Goal: Transaction & Acquisition: Purchase product/service

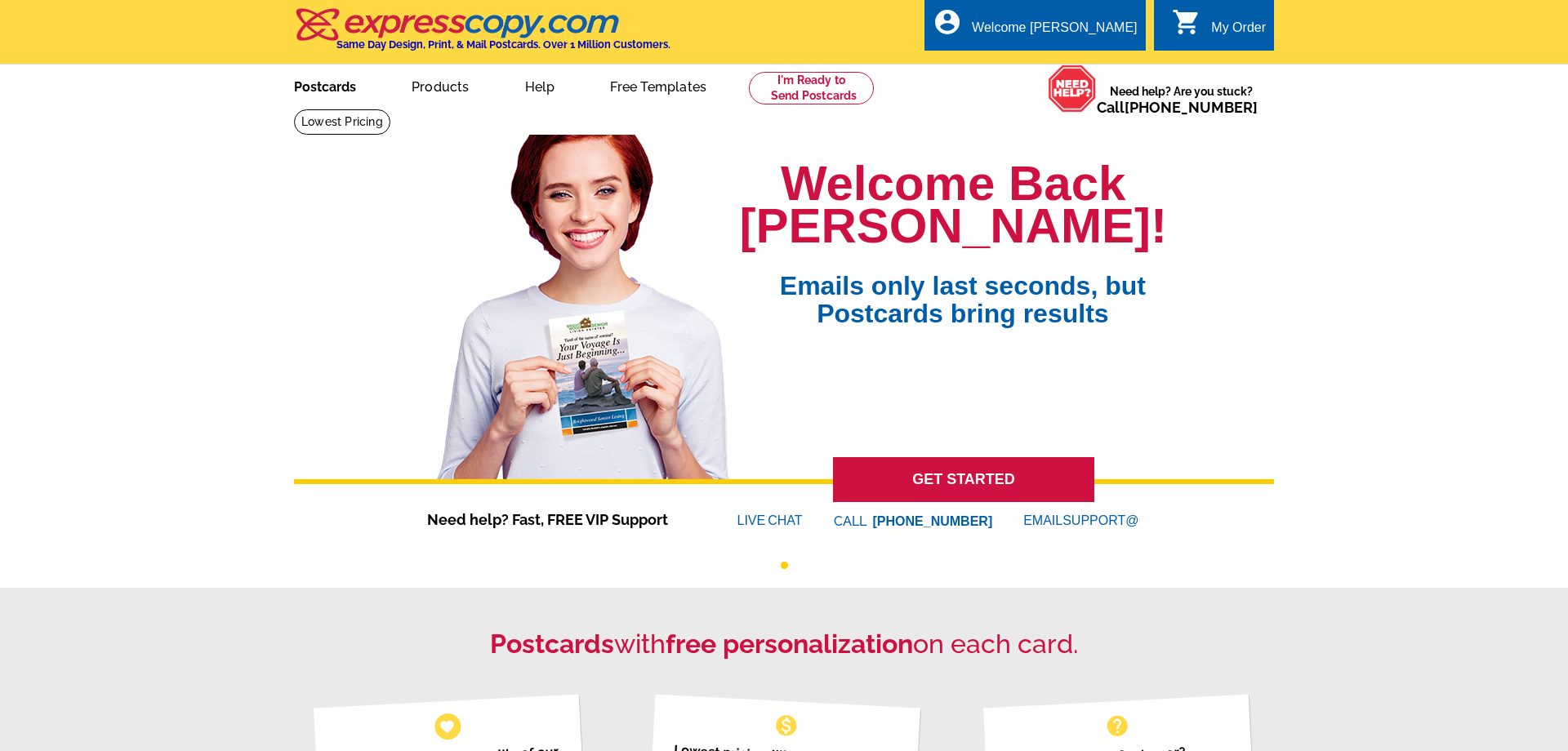
click at [343, 94] on link "Postcards" at bounding box center [325, 85] width 114 height 39
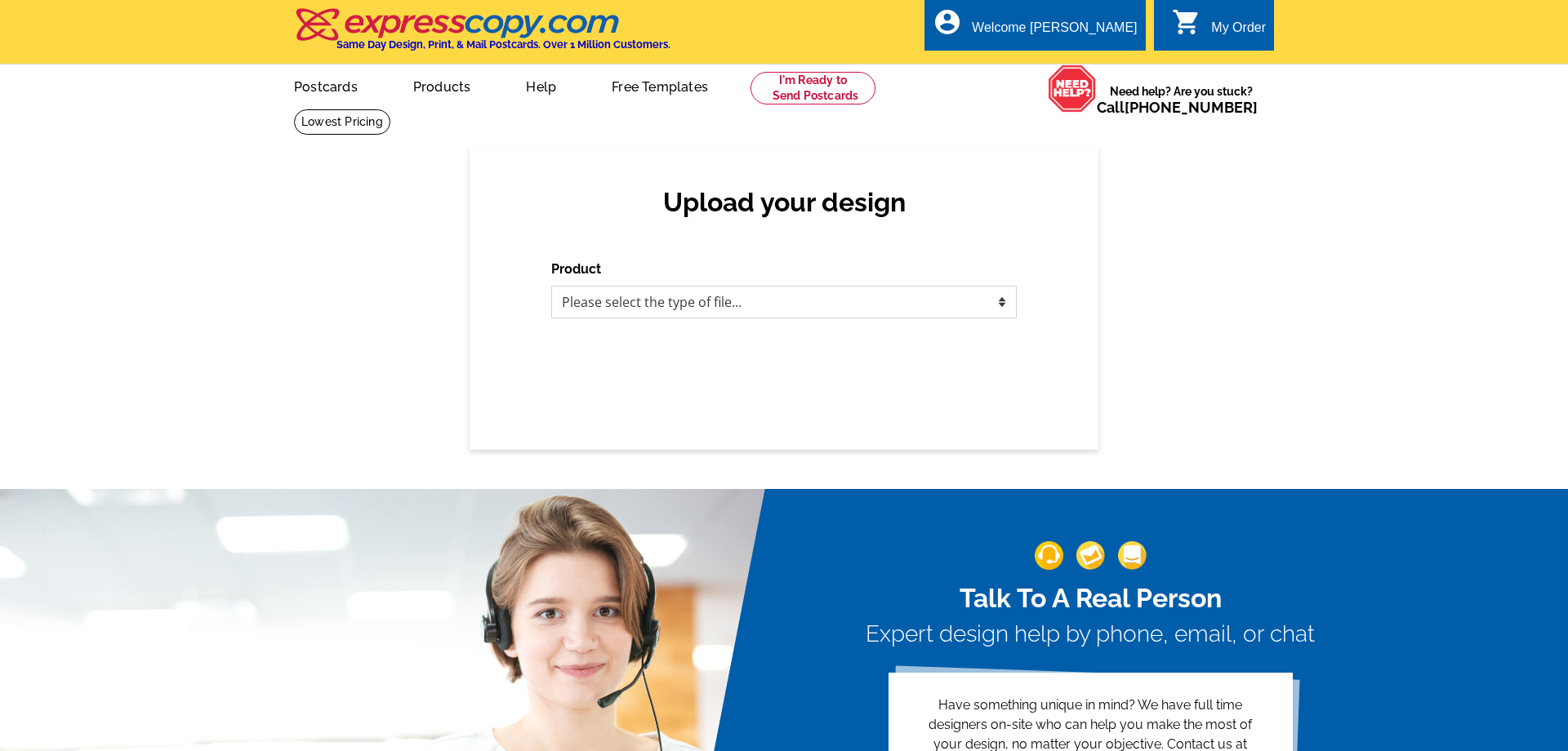
click at [552, 285] on select "Please select the type of file... Postcards Business Cards Letters and flyers G…" at bounding box center [784, 302] width 466 height 33
select select "1"
click option "Postcards" at bounding box center [0, 0] width 0 height 0
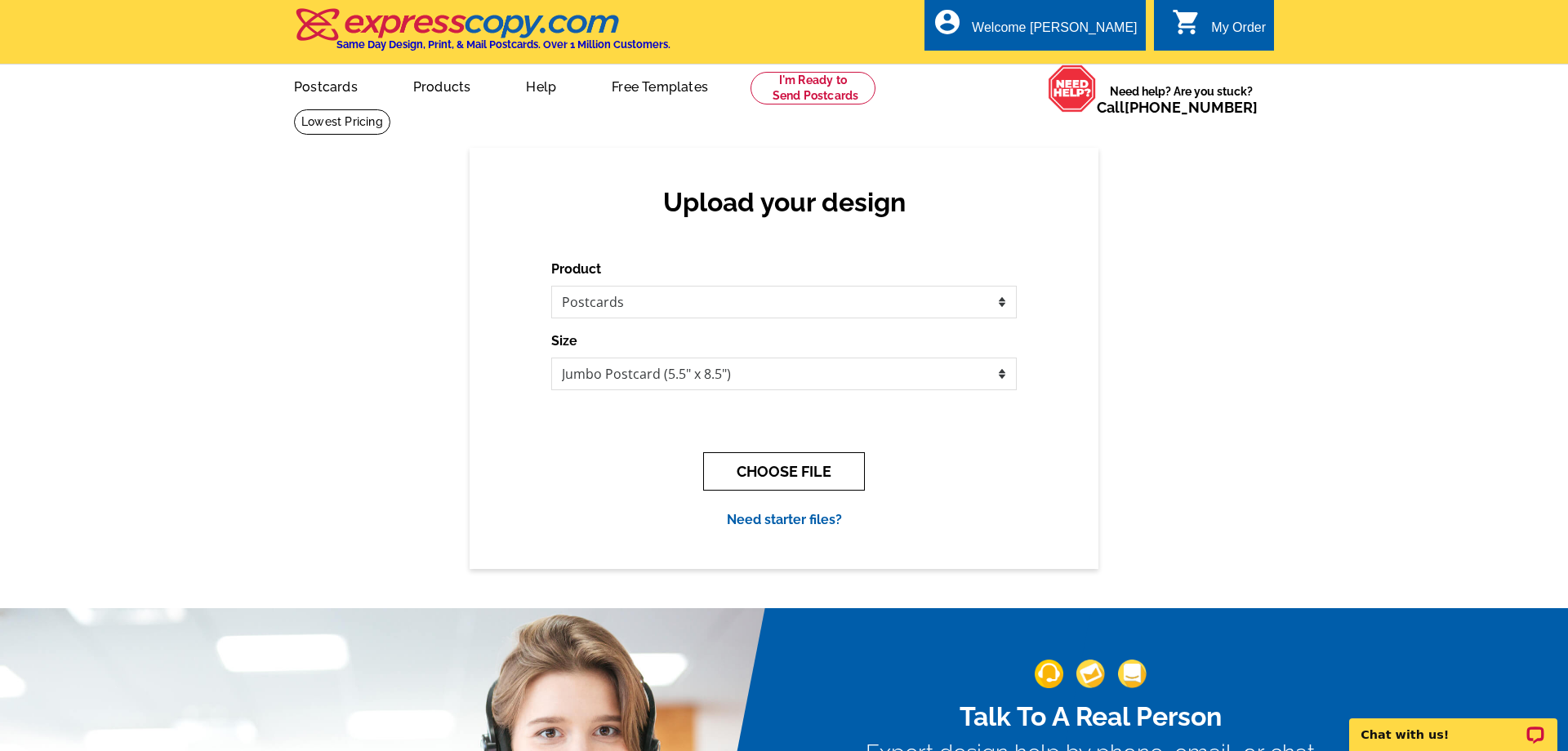
click at [774, 480] on button "CHOOSE FILE" at bounding box center [784, 472] width 162 height 39
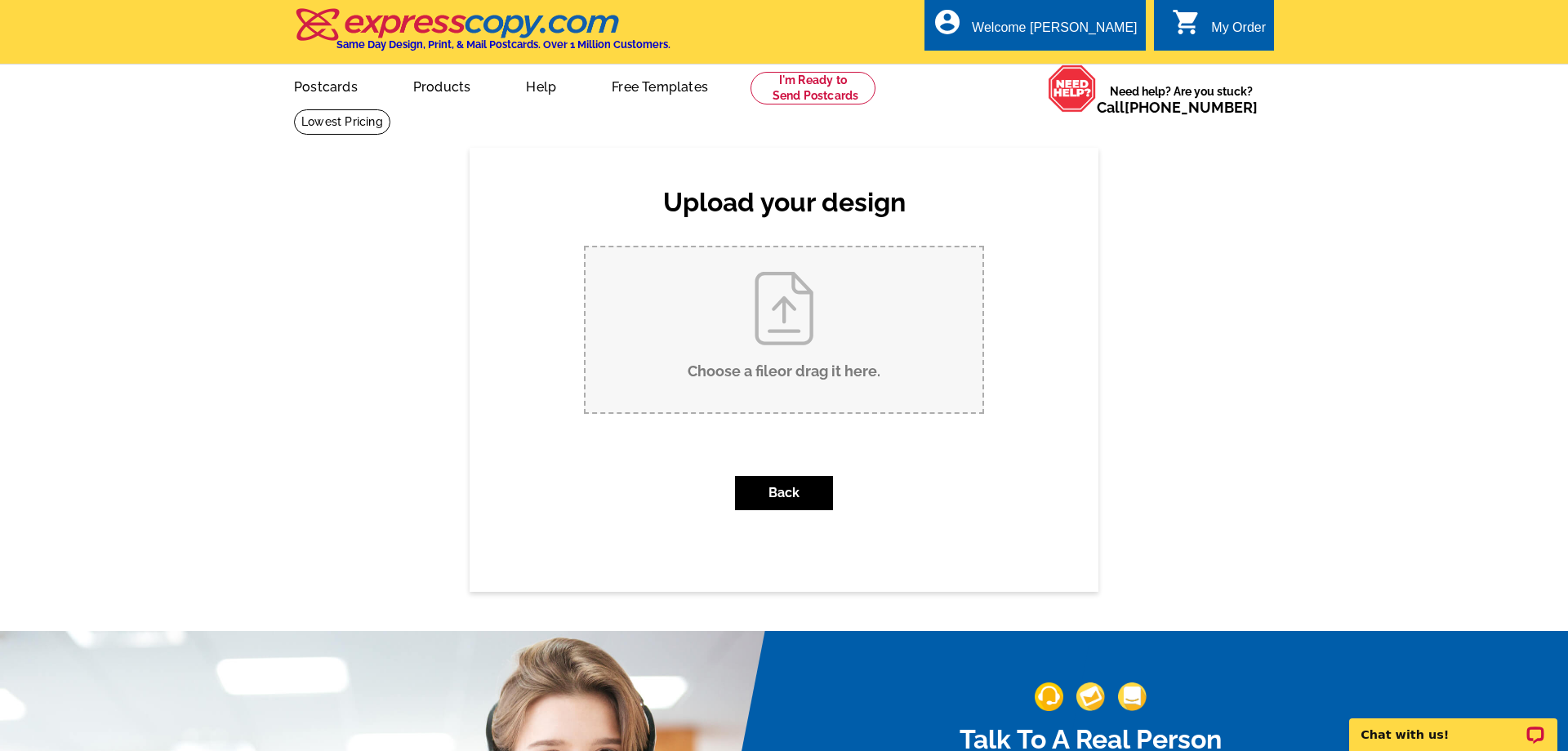
click at [741, 340] on input "Choose a file or drag it here ." at bounding box center [784, 330] width 397 height 165
type input "C:\fakepath\postcard-sold.pdf"
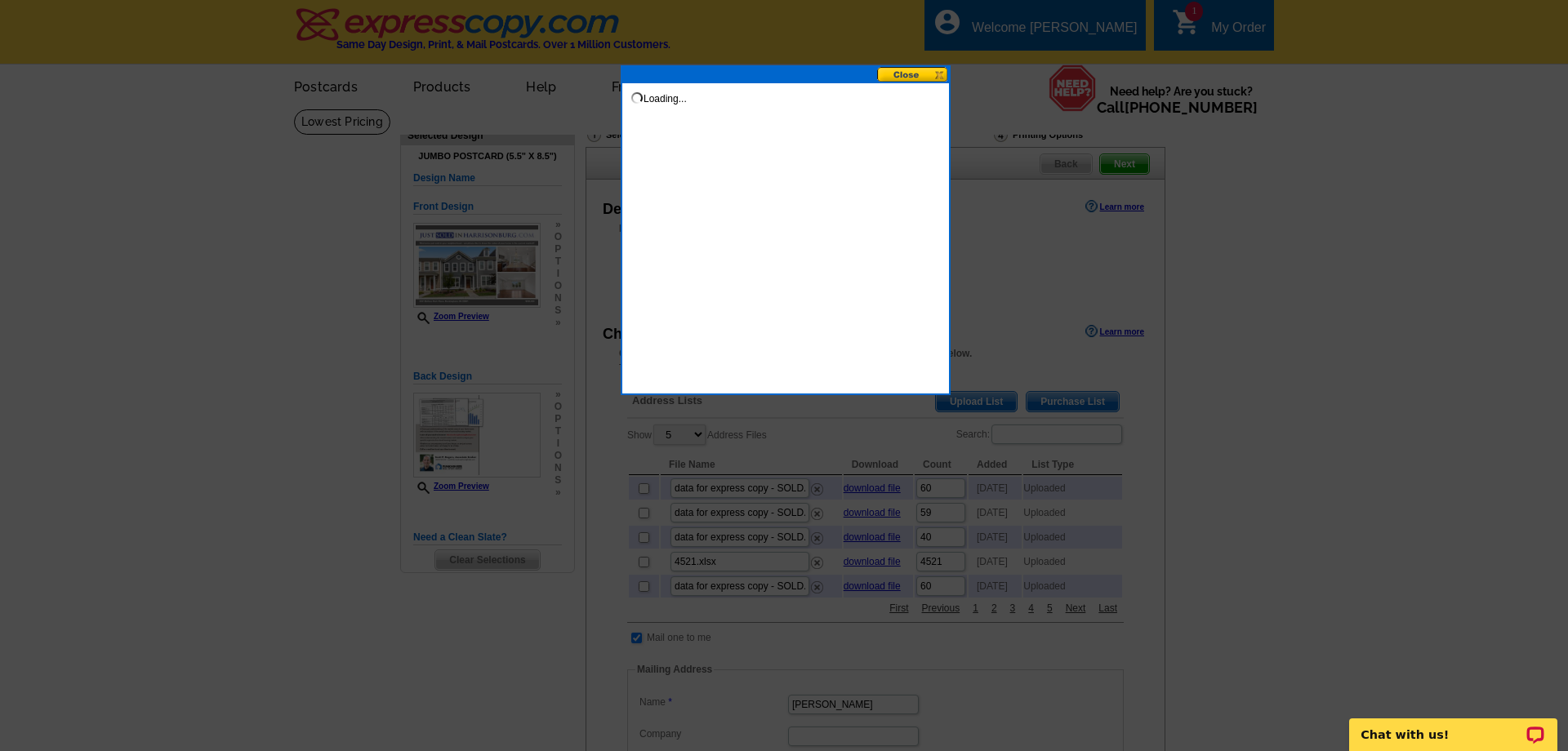
click at [907, 75] on button at bounding box center [913, 75] width 72 height 15
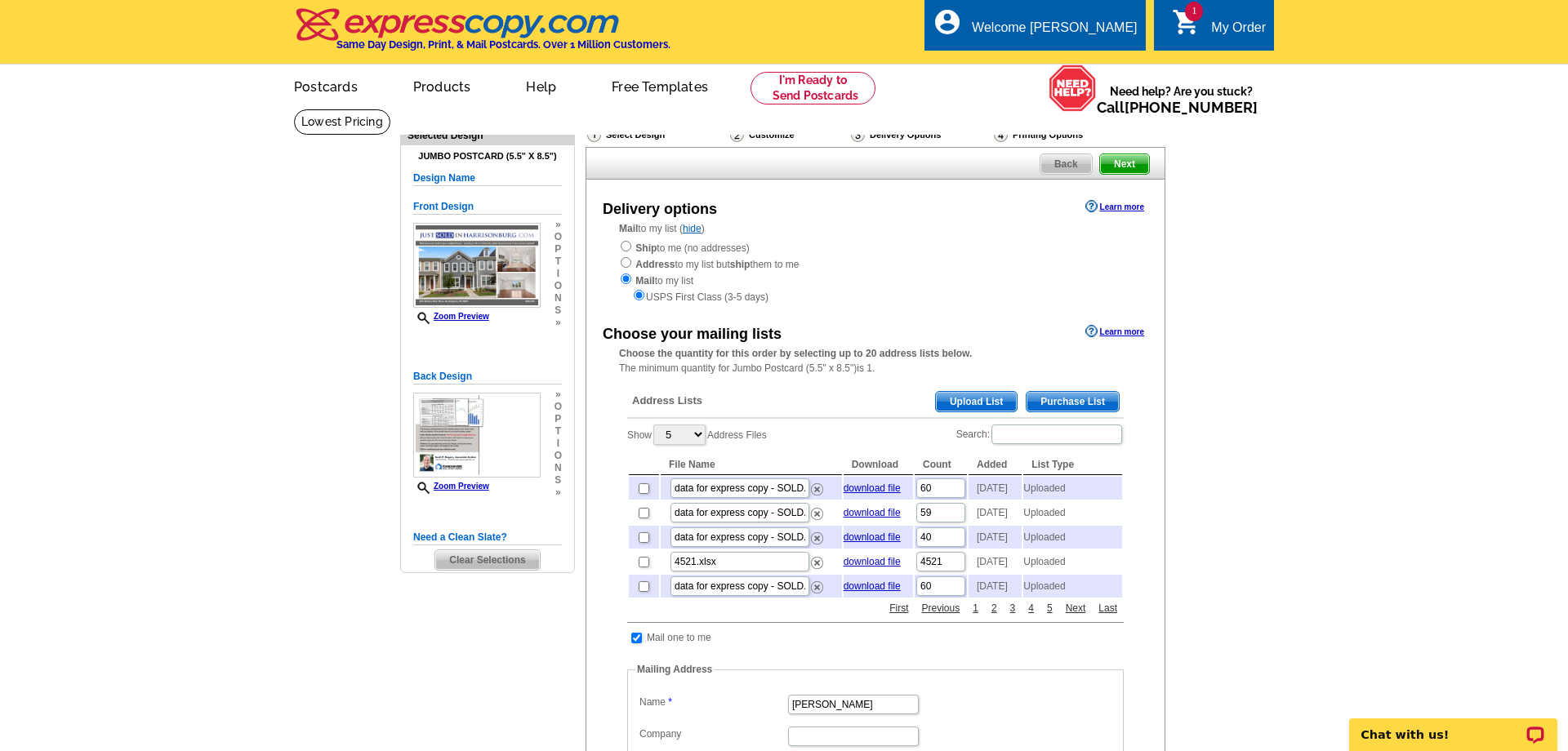
click at [963, 400] on span "Upload List" at bounding box center [977, 402] width 81 height 19
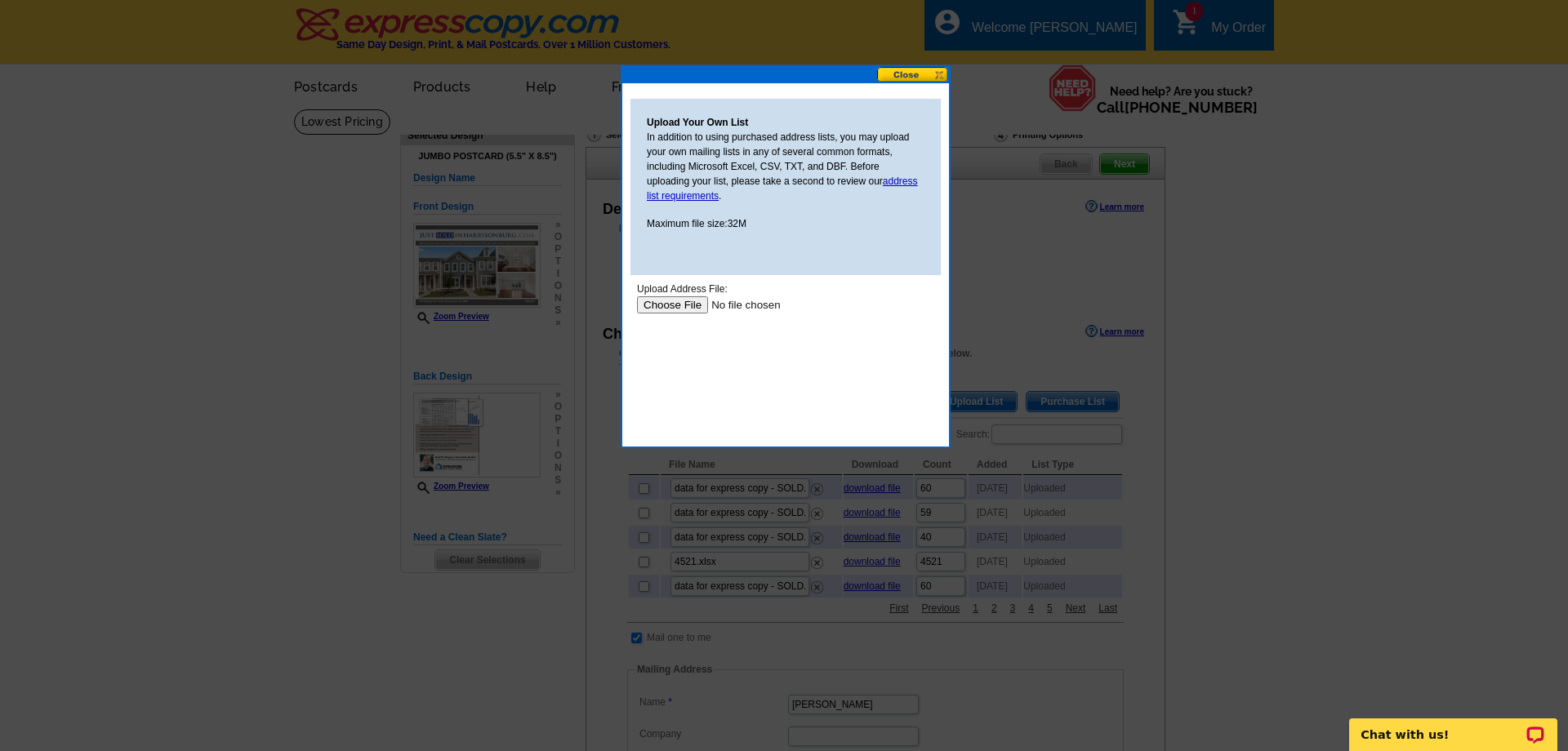
click at [670, 305] on input "file" at bounding box center [740, 305] width 207 height 17
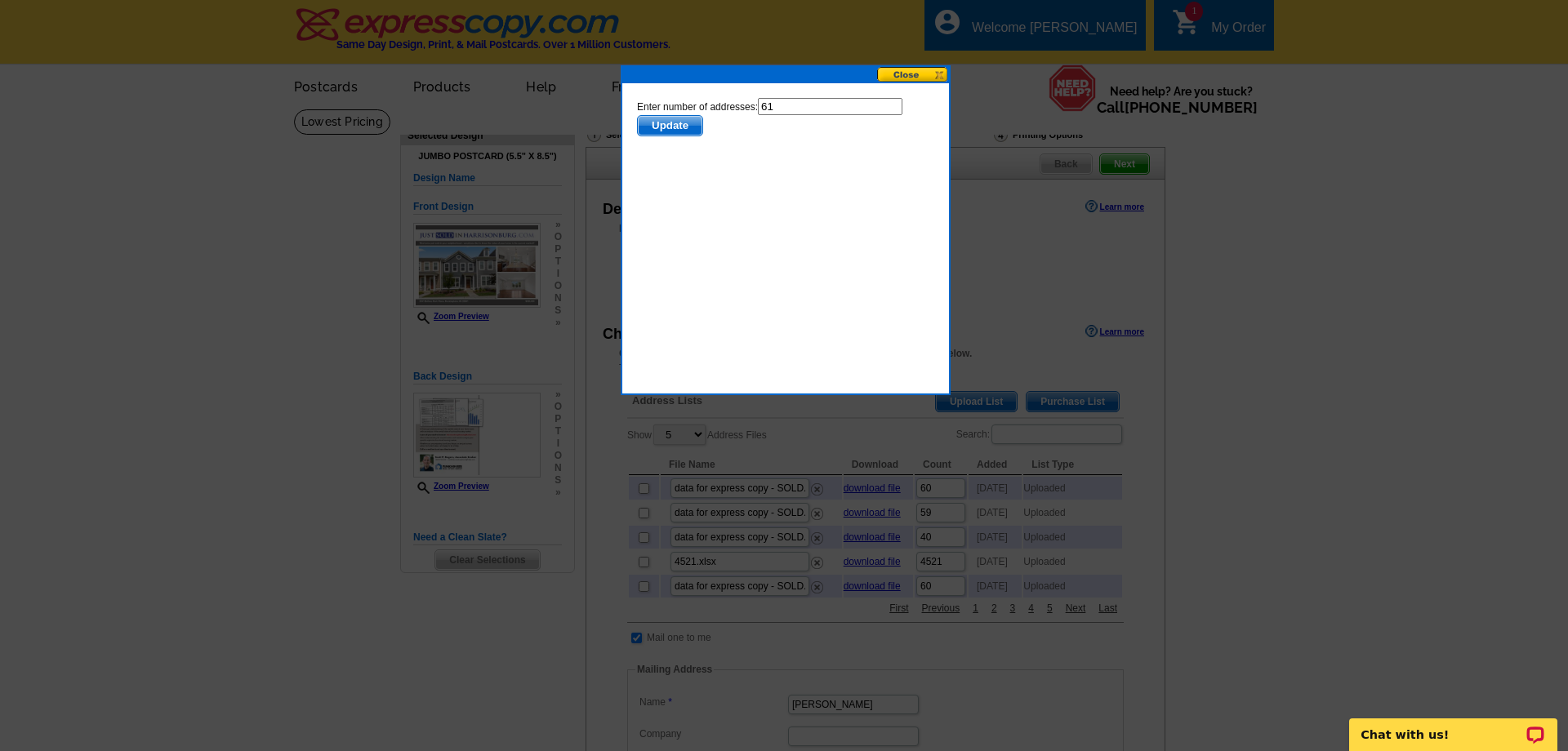
click at [814, 111] on input "61" at bounding box center [829, 106] width 144 height 17
type input "60"
click at [716, 134] on form "Enter number of addresses: 60 Update" at bounding box center [785, 117] width 297 height 39
click at [680, 129] on span "Update" at bounding box center [670, 126] width 65 height 19
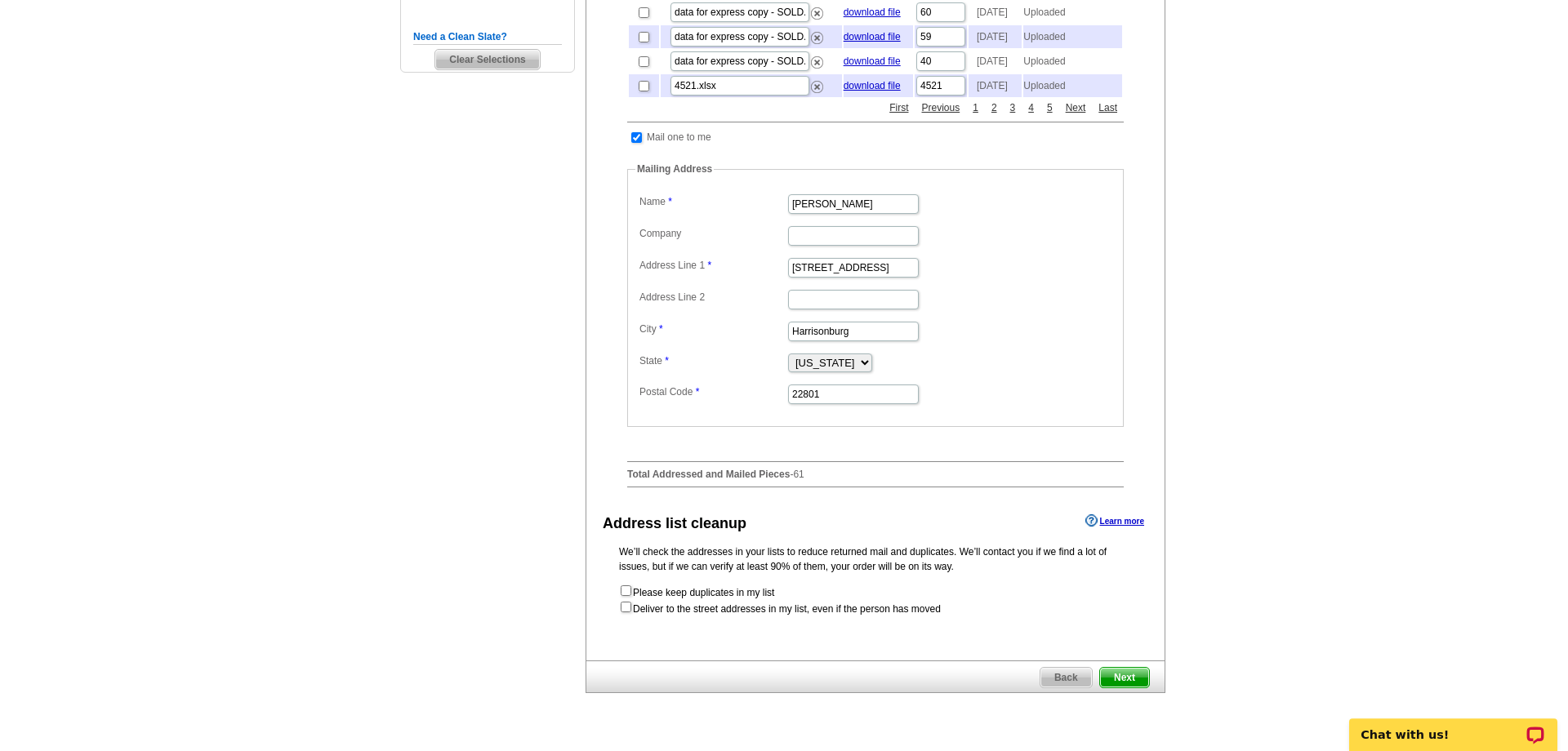
scroll to position [501, 0]
click at [1128, 673] on span "Next" at bounding box center [1125, 677] width 49 height 19
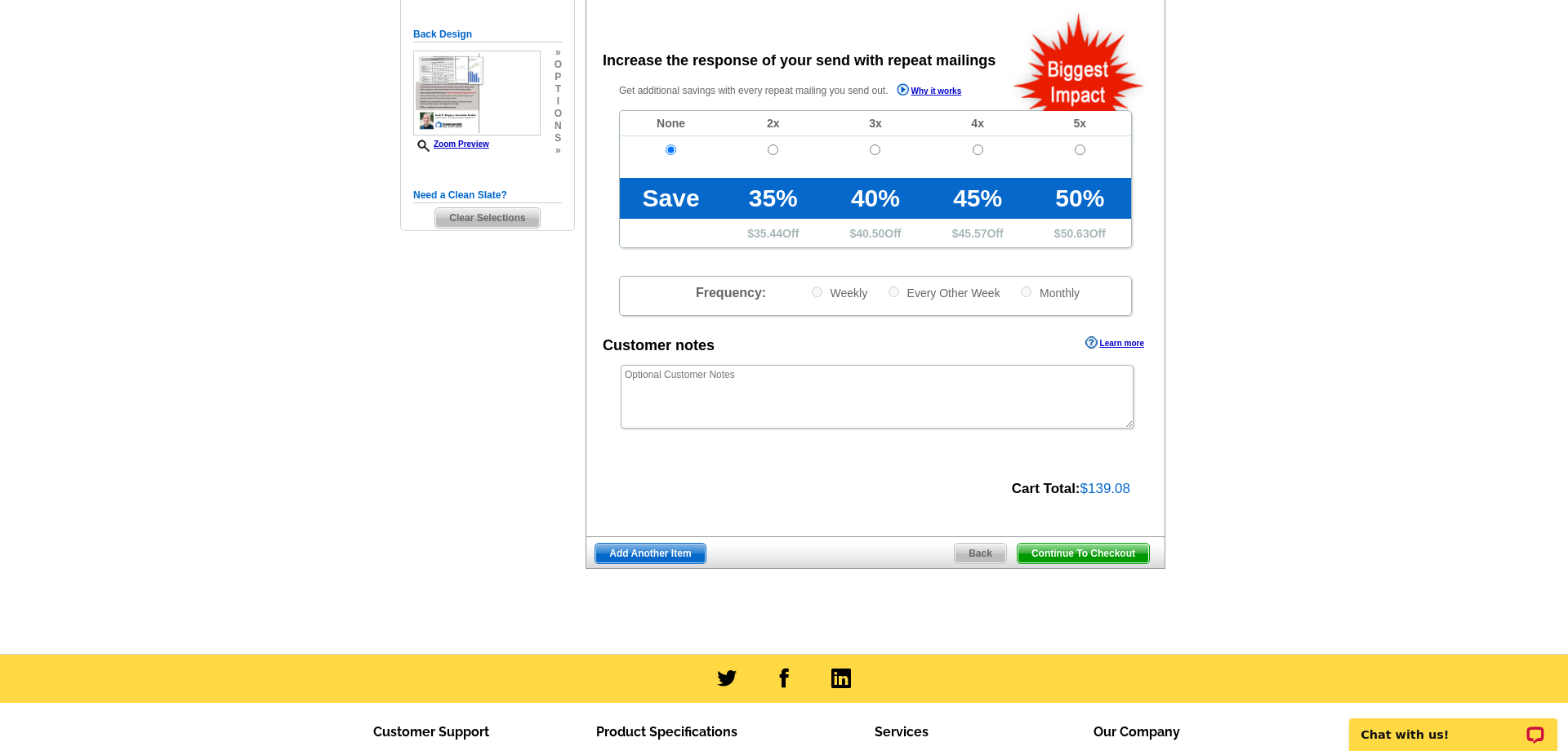
click at [1073, 558] on span "Continue To Checkout" at bounding box center [1084, 554] width 132 height 19
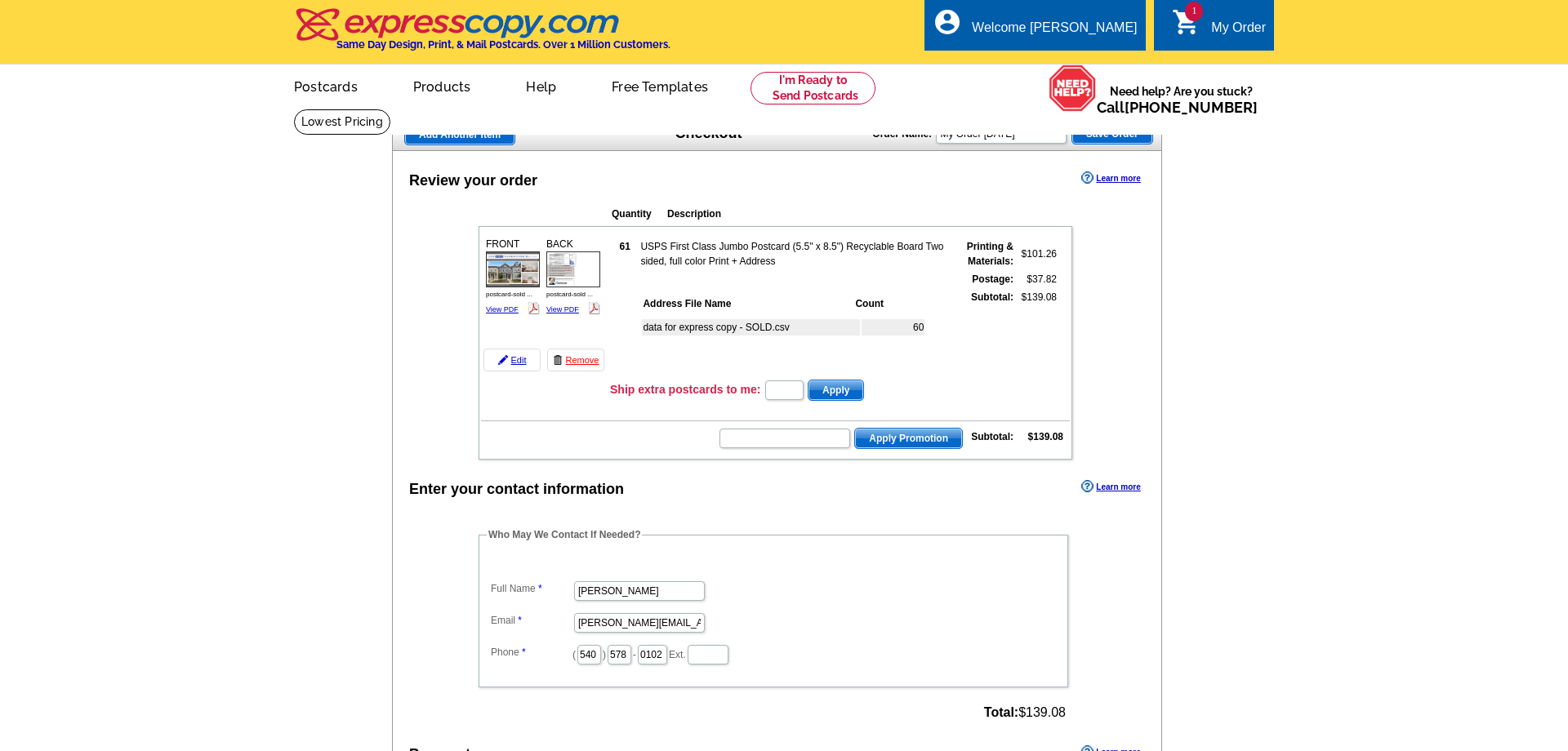
scroll to position [504, 0]
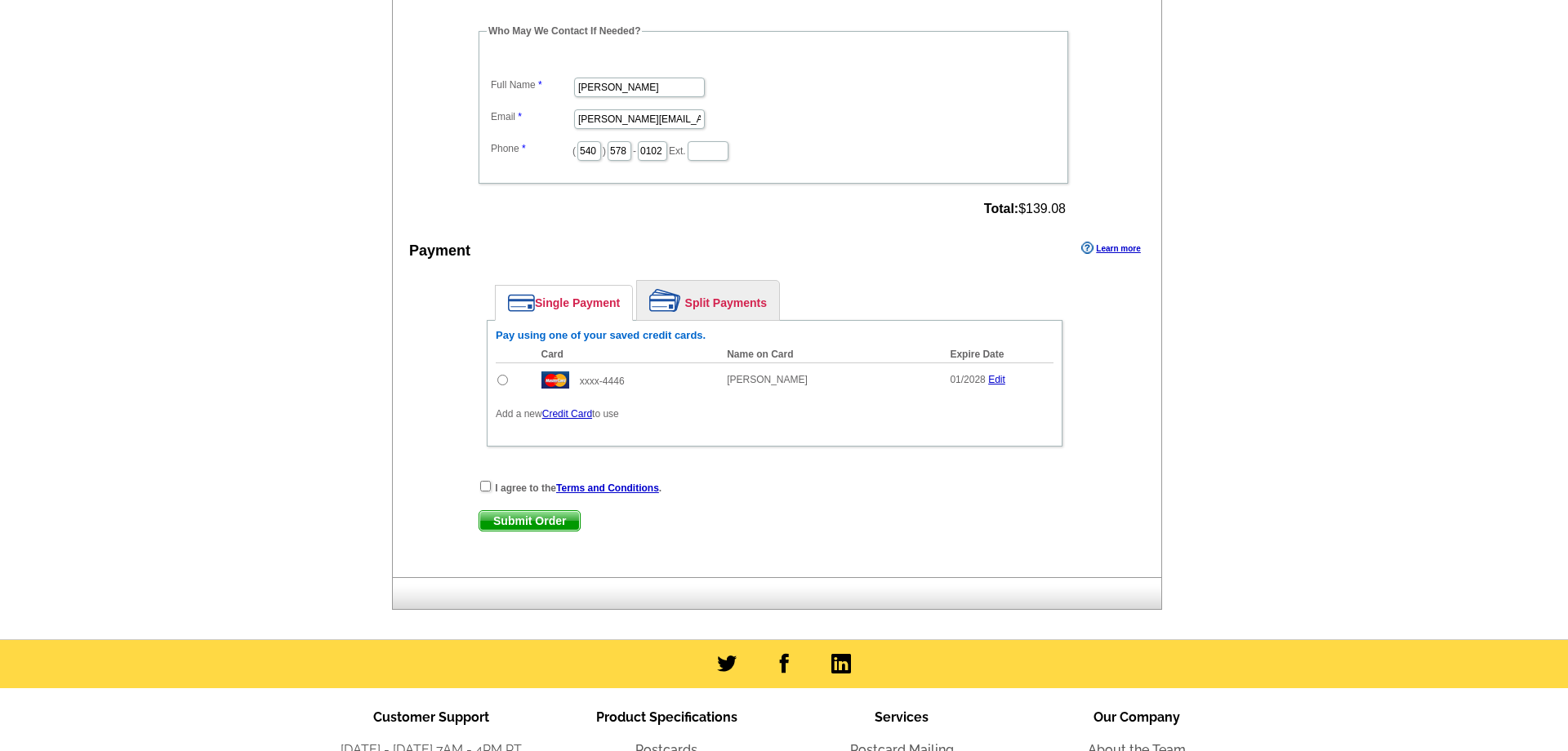
click at [504, 383] on input "radio" at bounding box center [502, 379] width 11 height 11
radio input "true"
click at [487, 492] on input "checkbox" at bounding box center [485, 486] width 11 height 11
checkbox input "true"
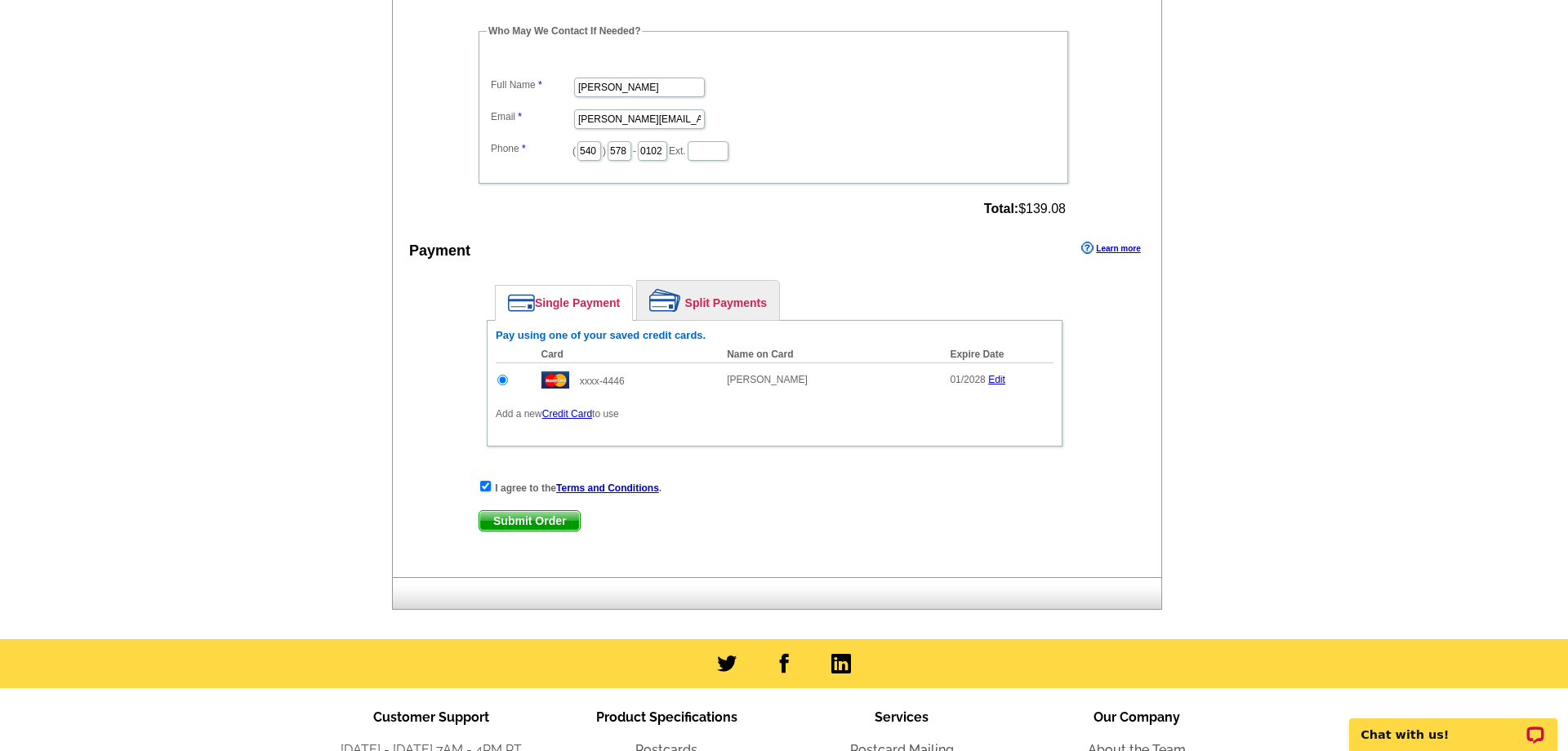
click at [526, 530] on span "Submit Order" at bounding box center [529, 521] width 101 height 19
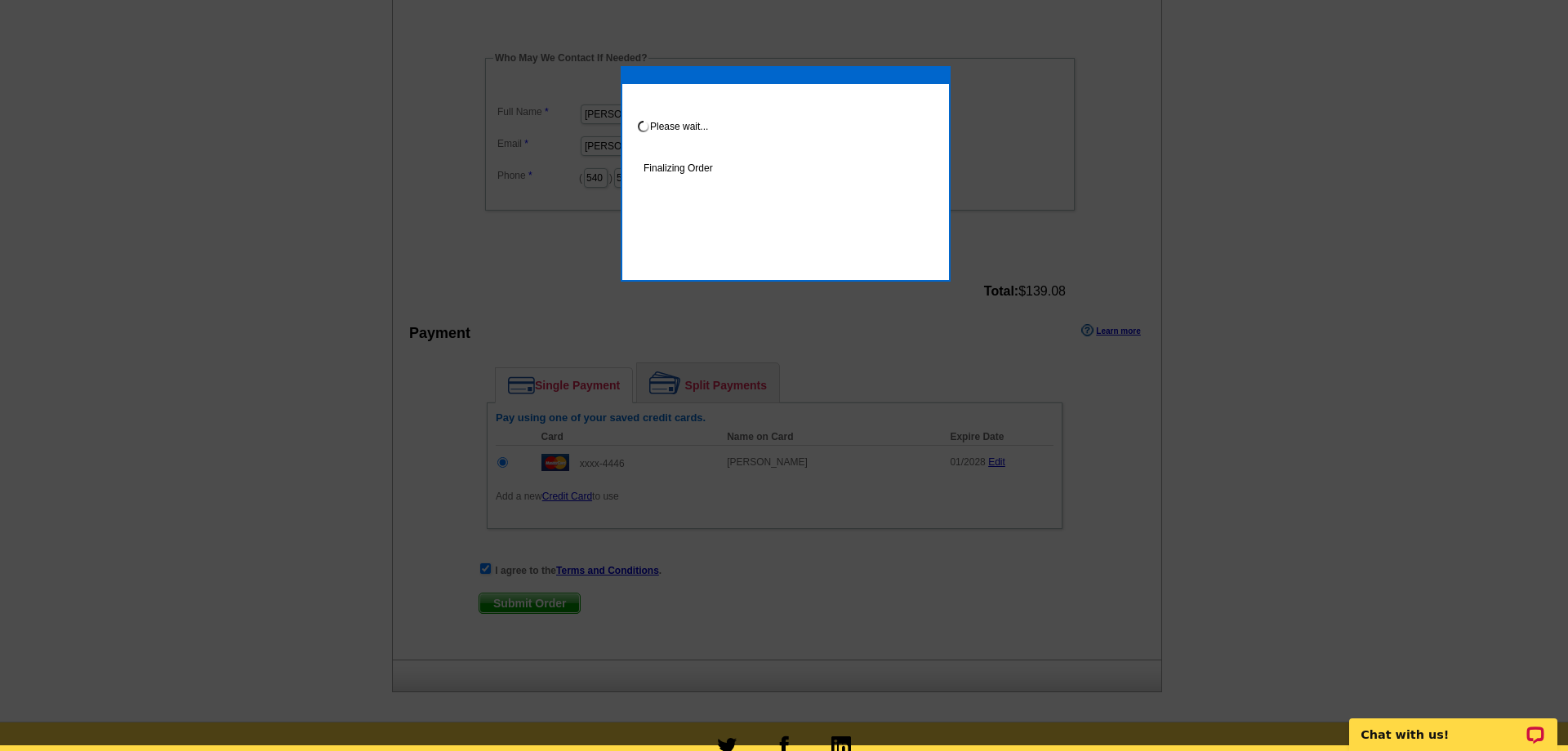
scroll to position [497, 0]
